Goal: Entertainment & Leisure: Consume media (video, audio)

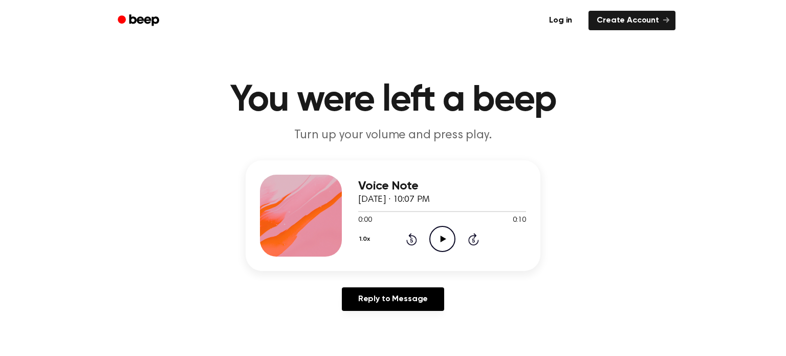
click at [439, 236] on icon "Play Audio" at bounding box center [442, 239] width 26 height 26
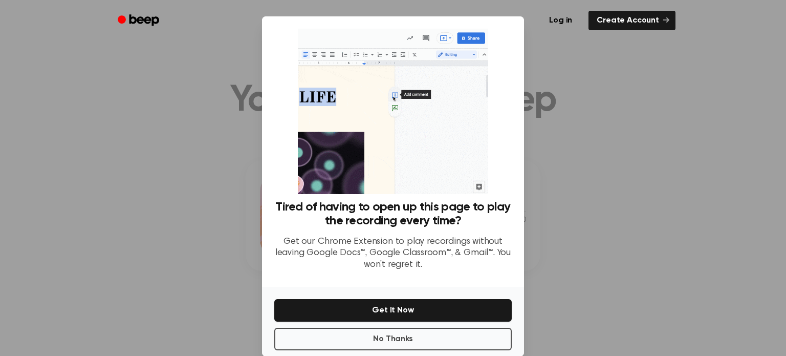
click at [642, 144] on div at bounding box center [393, 178] width 786 height 356
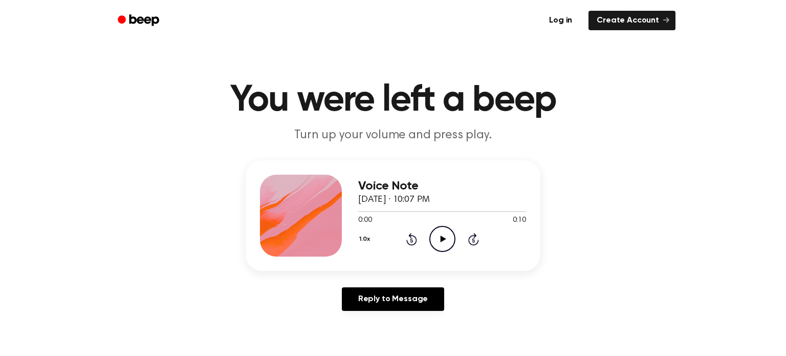
click at [445, 241] on icon "Play Audio" at bounding box center [442, 239] width 26 height 26
click at [445, 240] on icon "Play Audio" at bounding box center [442, 239] width 26 height 26
click at [435, 242] on icon "Play Audio" at bounding box center [442, 239] width 26 height 26
click at [439, 239] on icon "Play Audio" at bounding box center [442, 239] width 26 height 26
click at [449, 238] on icon "Play Audio" at bounding box center [442, 239] width 26 height 26
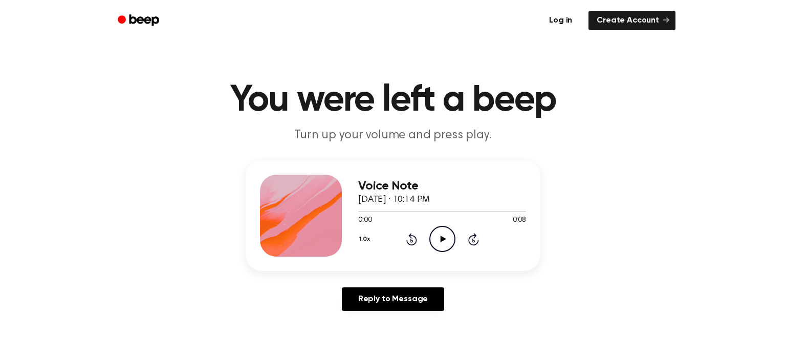
click at [447, 238] on icon "Play Audio" at bounding box center [442, 239] width 26 height 26
click at [440, 242] on icon at bounding box center [443, 238] width 6 height 7
click at [438, 242] on icon "Play Audio" at bounding box center [442, 239] width 26 height 26
click at [435, 240] on icon "Play Audio" at bounding box center [442, 239] width 26 height 26
click at [440, 234] on icon "Play Audio" at bounding box center [442, 239] width 26 height 26
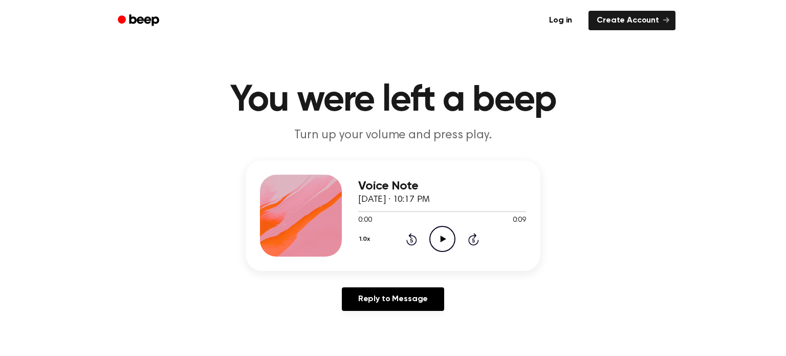
click at [441, 236] on icon at bounding box center [443, 238] width 6 height 7
click at [443, 243] on icon "Play Audio" at bounding box center [442, 239] width 26 height 26
